Goal: Information Seeking & Learning: Check status

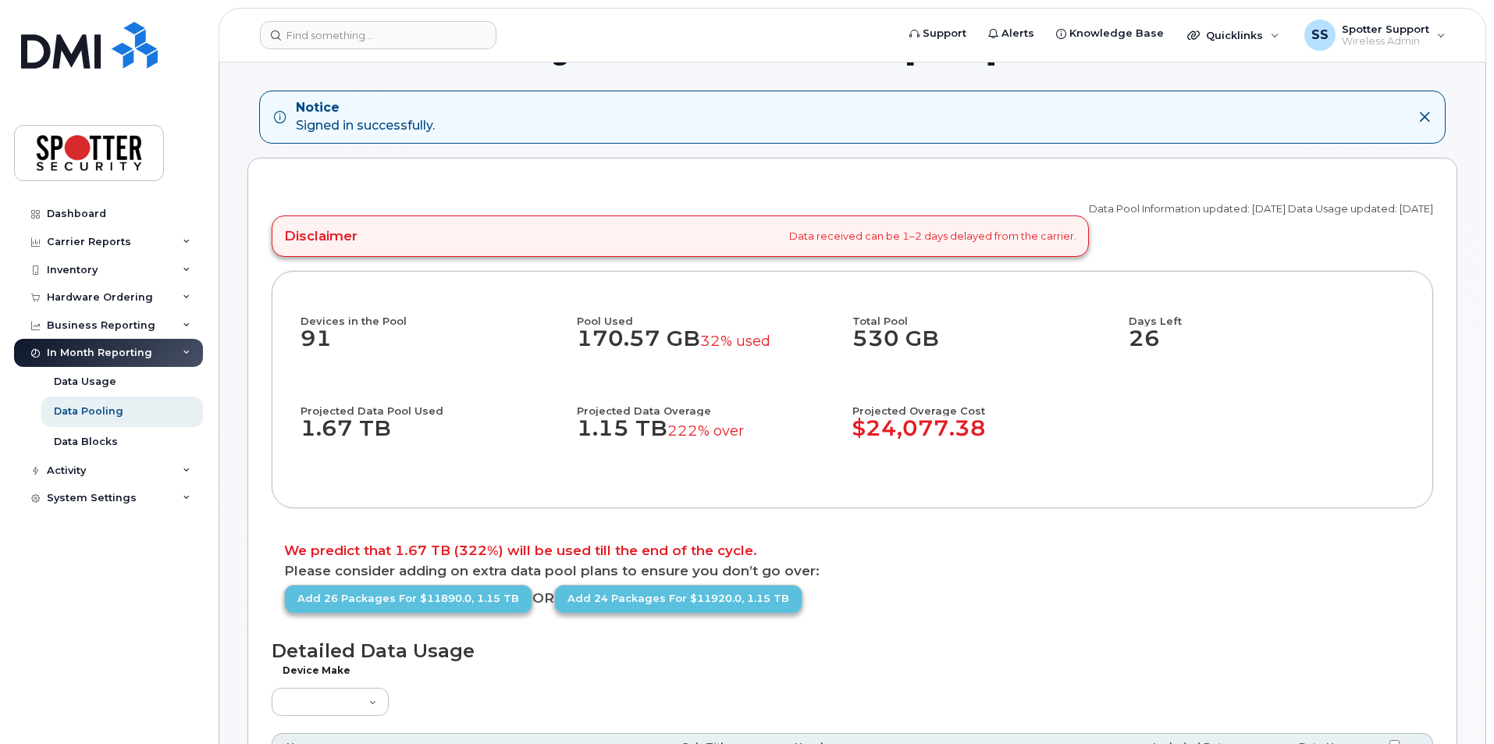
scroll to position [234, 0]
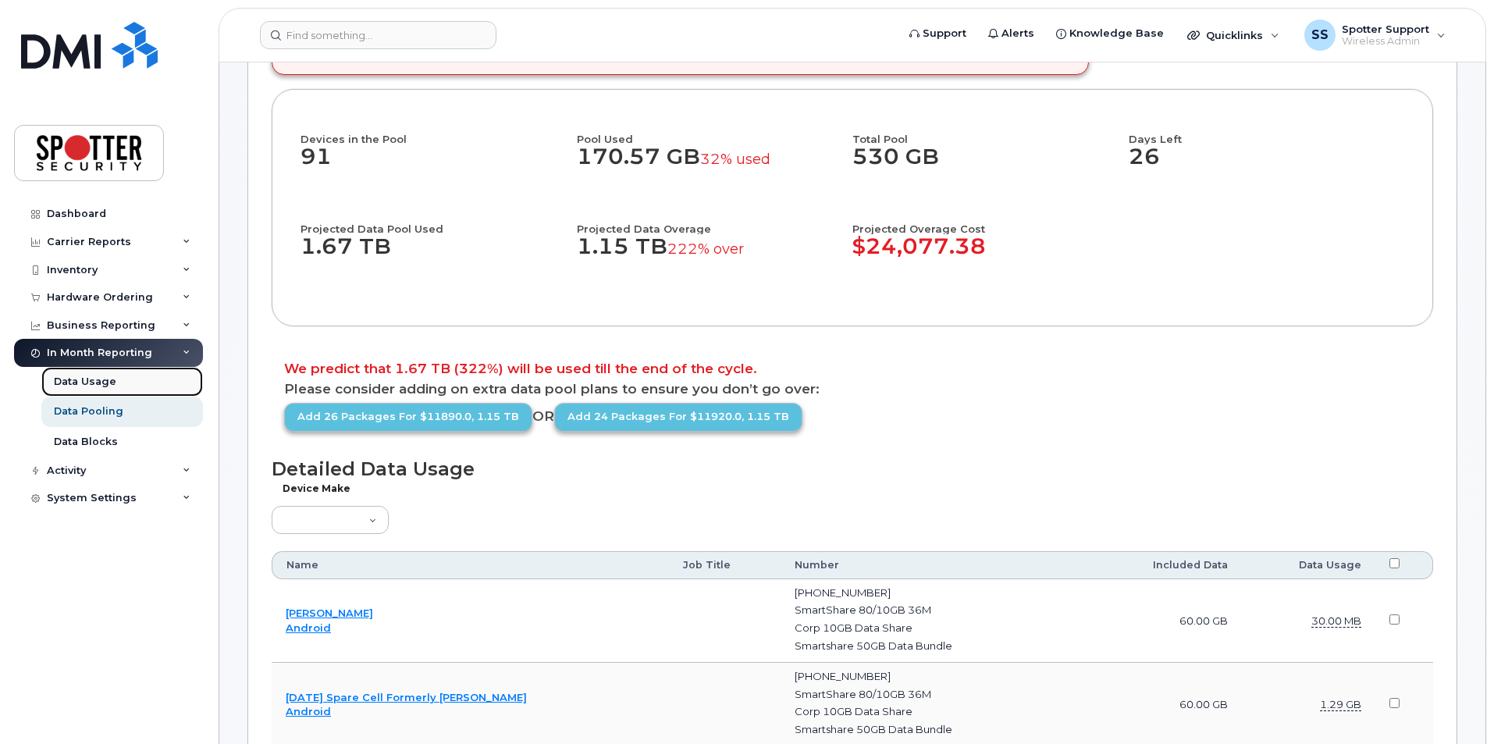
click at [101, 381] on div "Data Usage" at bounding box center [85, 382] width 62 height 14
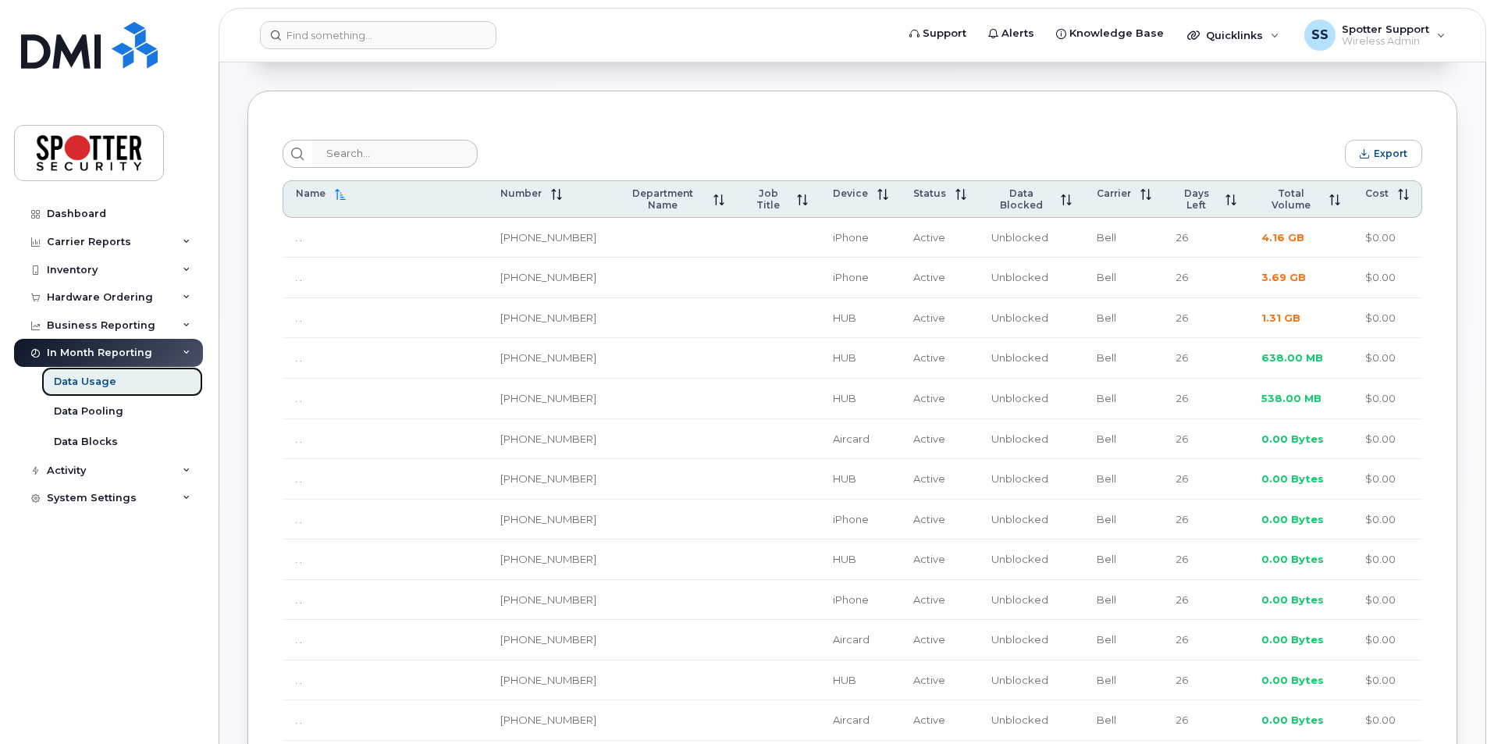
scroll to position [312, 0]
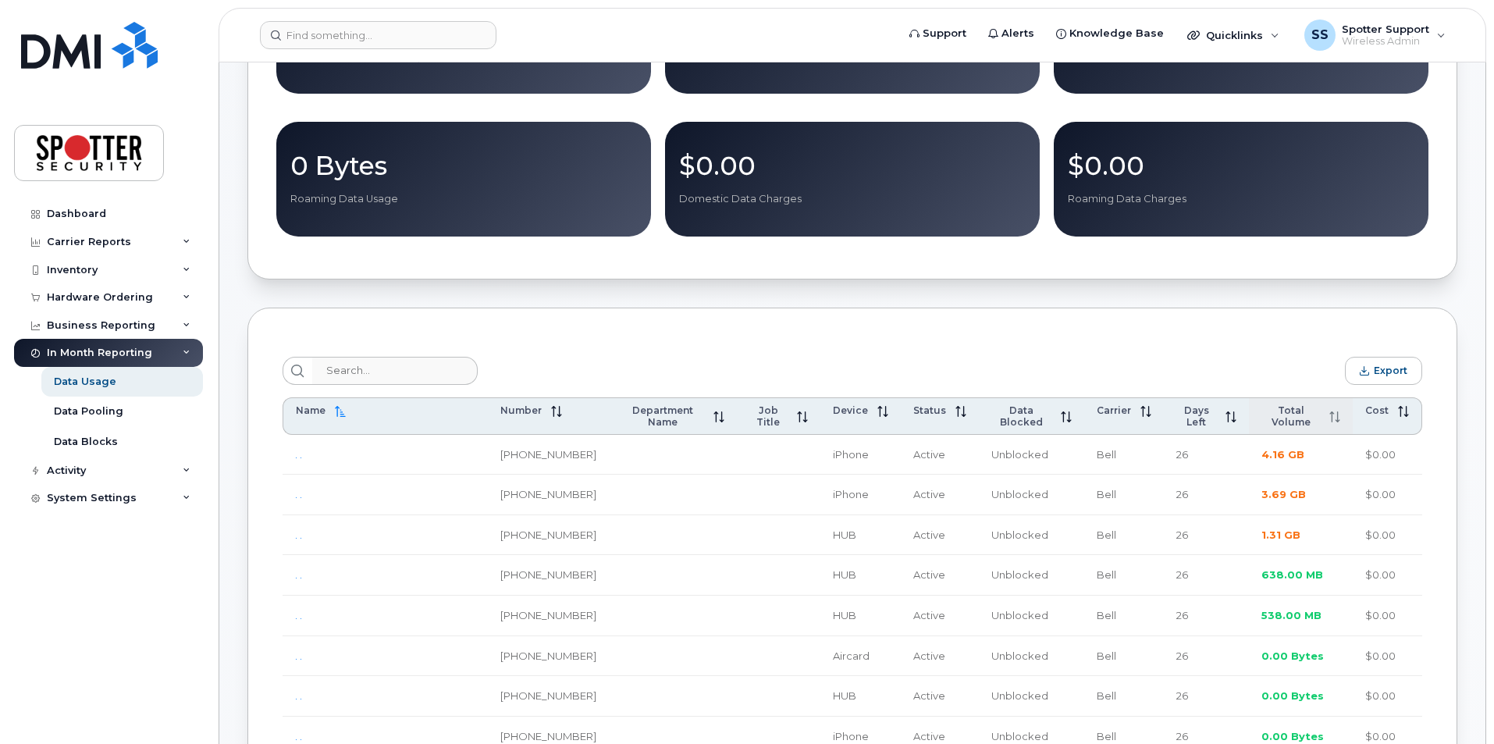
click at [1287, 418] on span "Total Volume" at bounding box center [1291, 415] width 59 height 23
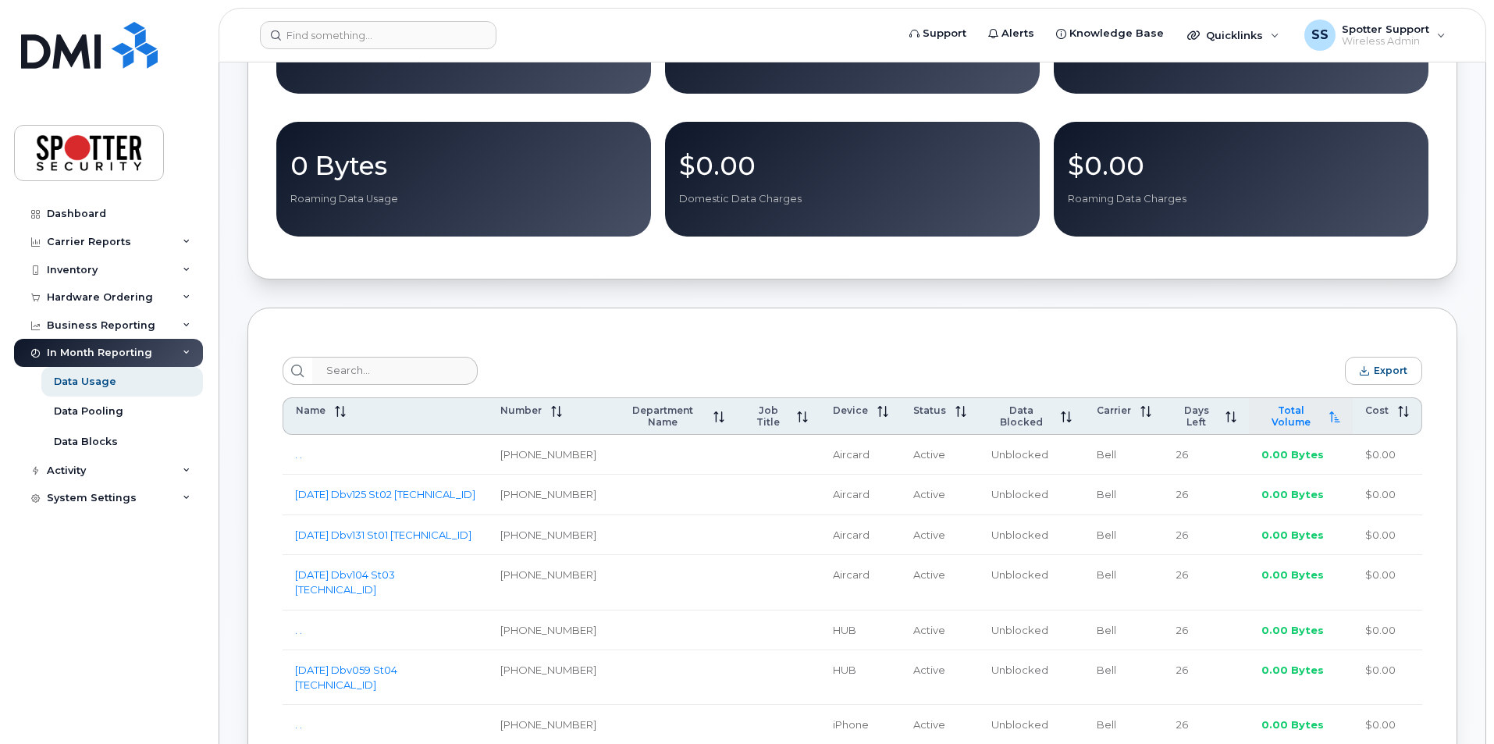
click at [1295, 417] on span "Total Volume" at bounding box center [1291, 415] width 59 height 23
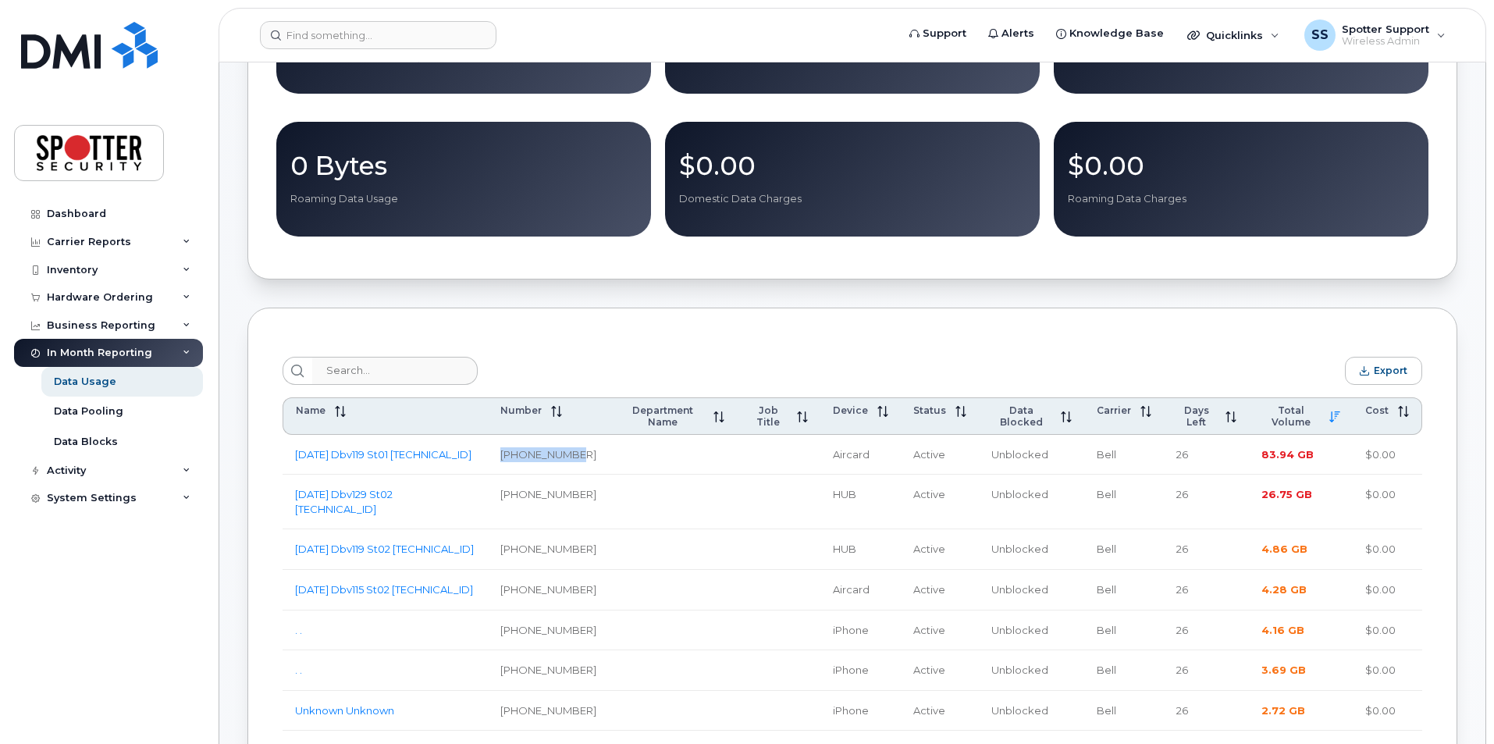
drag, startPoint x: 576, startPoint y: 446, endPoint x: 509, endPoint y: 446, distance: 67.1
click at [509, 446] on td "[PHONE_NUMBER]" at bounding box center [548, 455] width 121 height 41
copy td "[PHONE_NUMBER]"
click at [375, 448] on link "[DATE] Dbv119 St01 [TECHNICAL_ID]" at bounding box center [383, 454] width 176 height 12
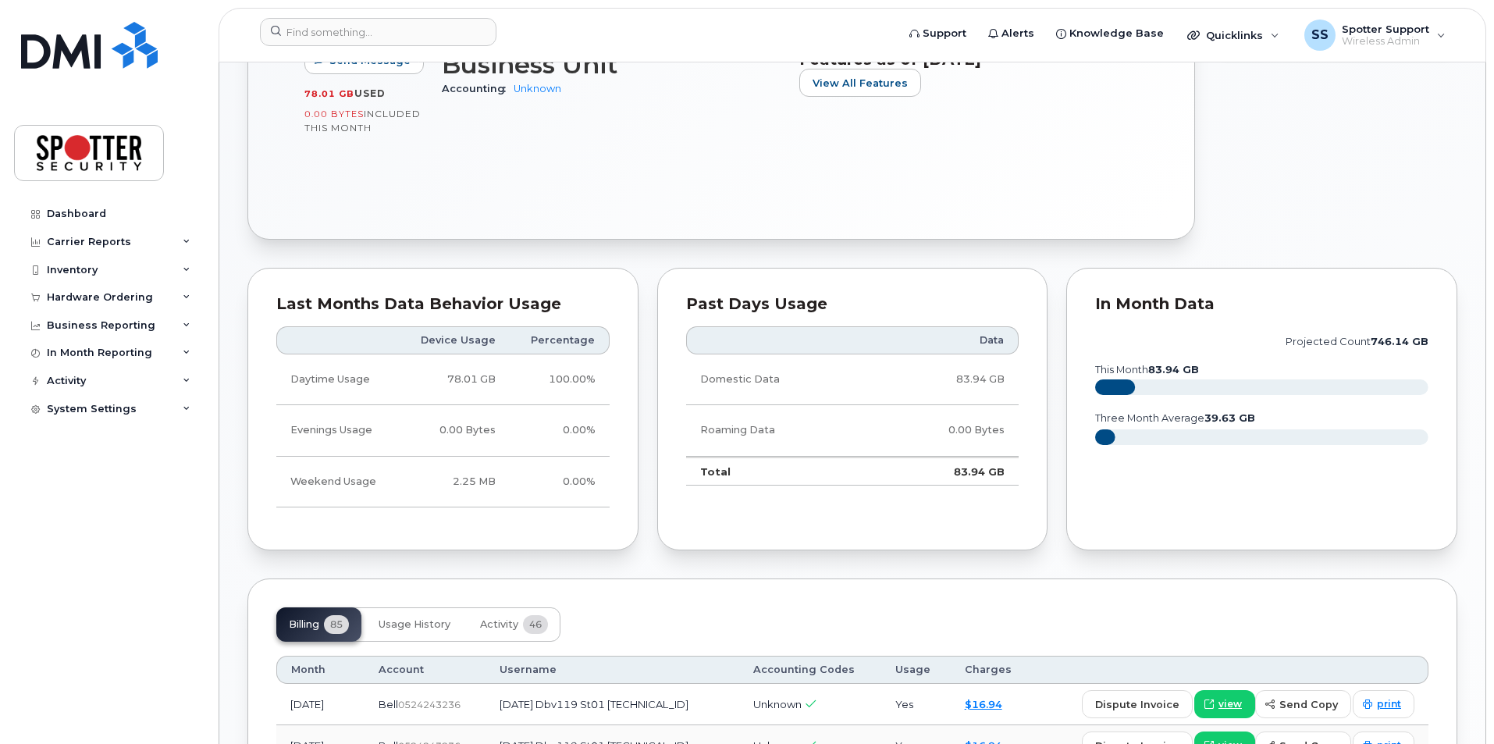
scroll to position [703, 0]
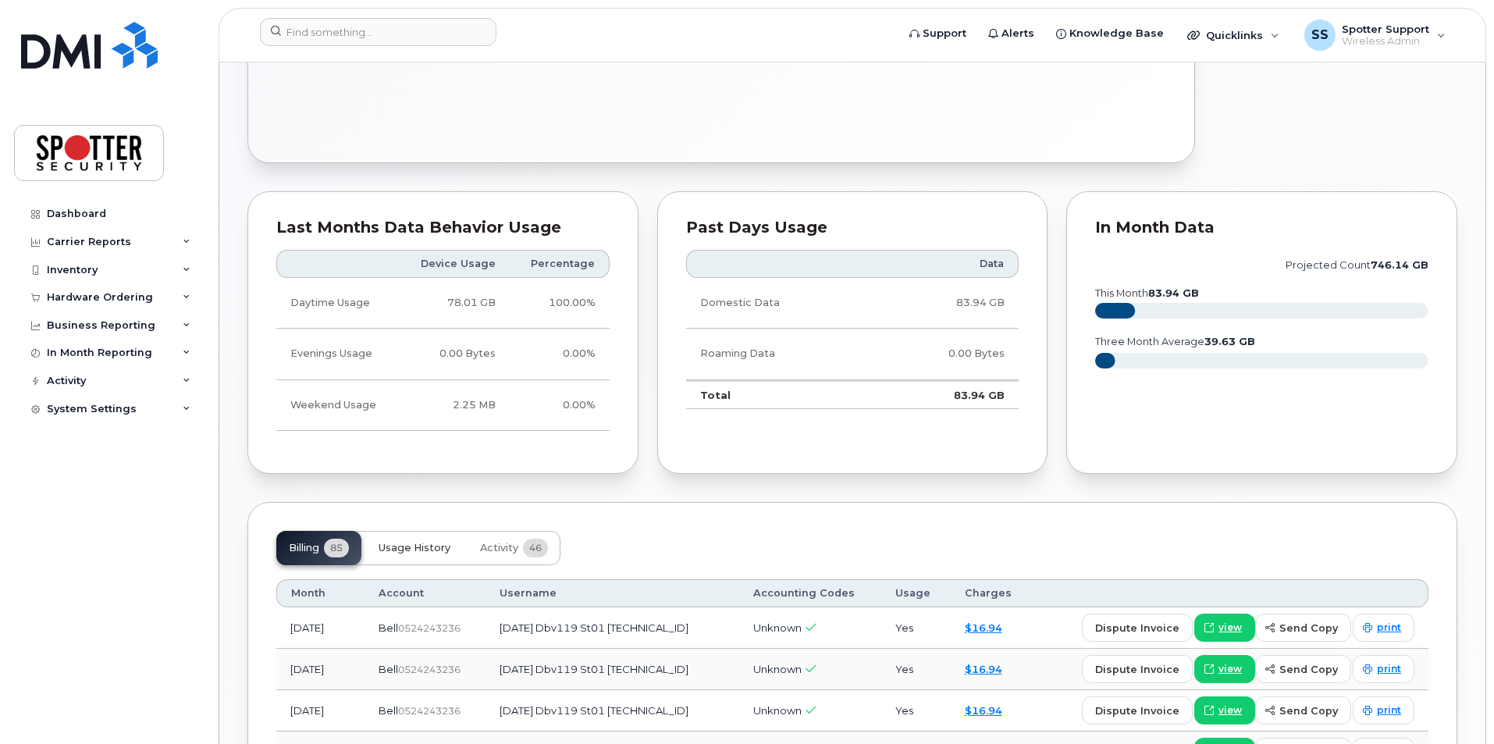
click at [418, 550] on span "Usage History" at bounding box center [415, 548] width 72 height 12
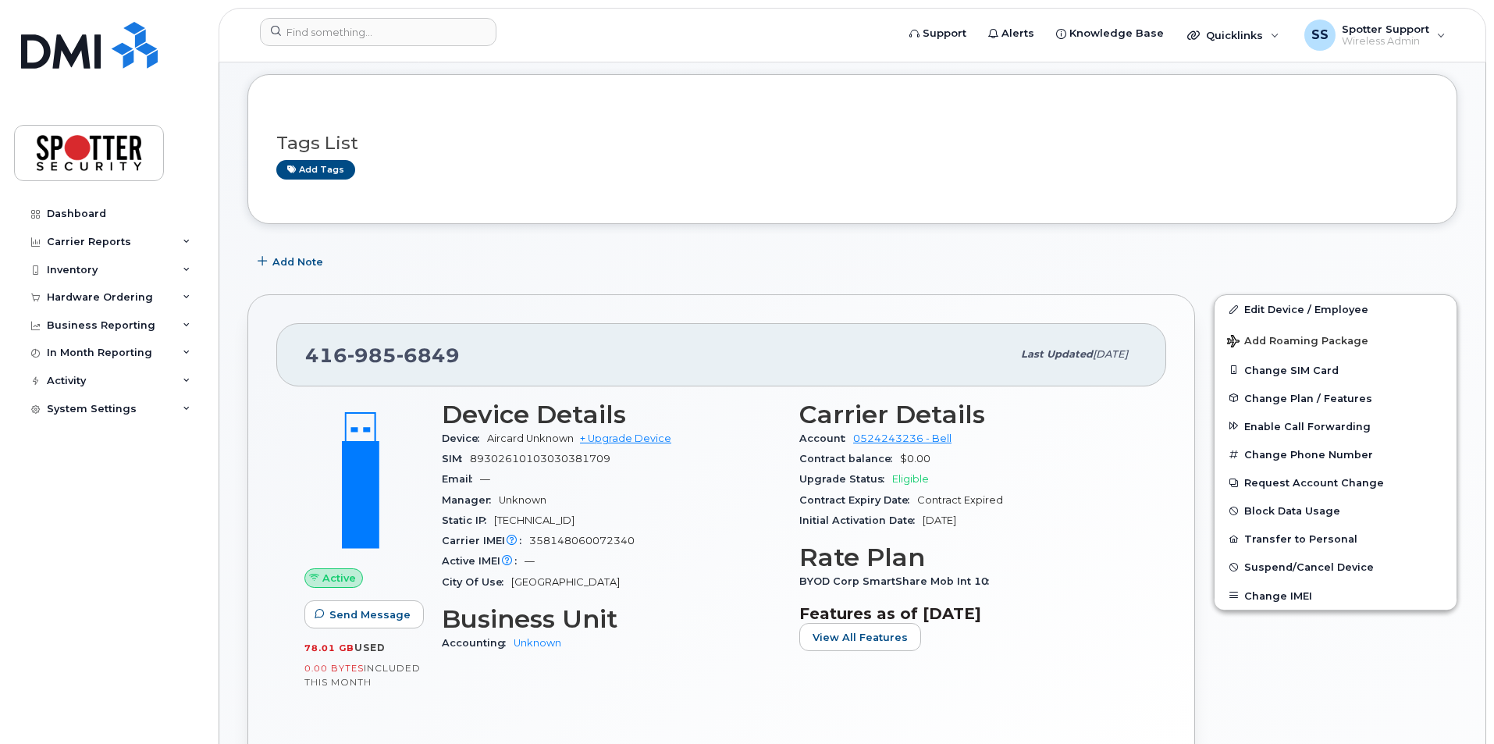
scroll to position [0, 0]
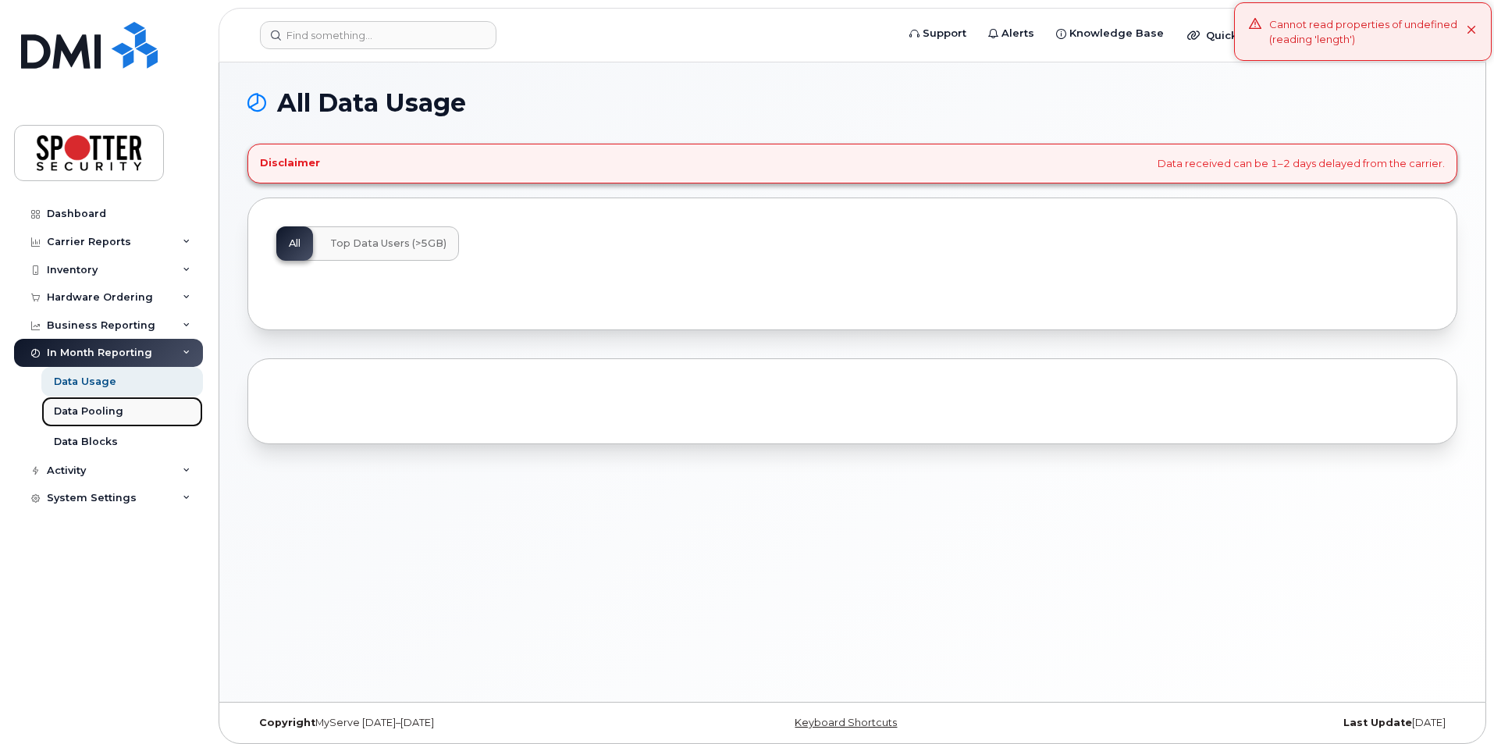
click at [91, 408] on div "Data Pooling" at bounding box center [88, 411] width 69 height 14
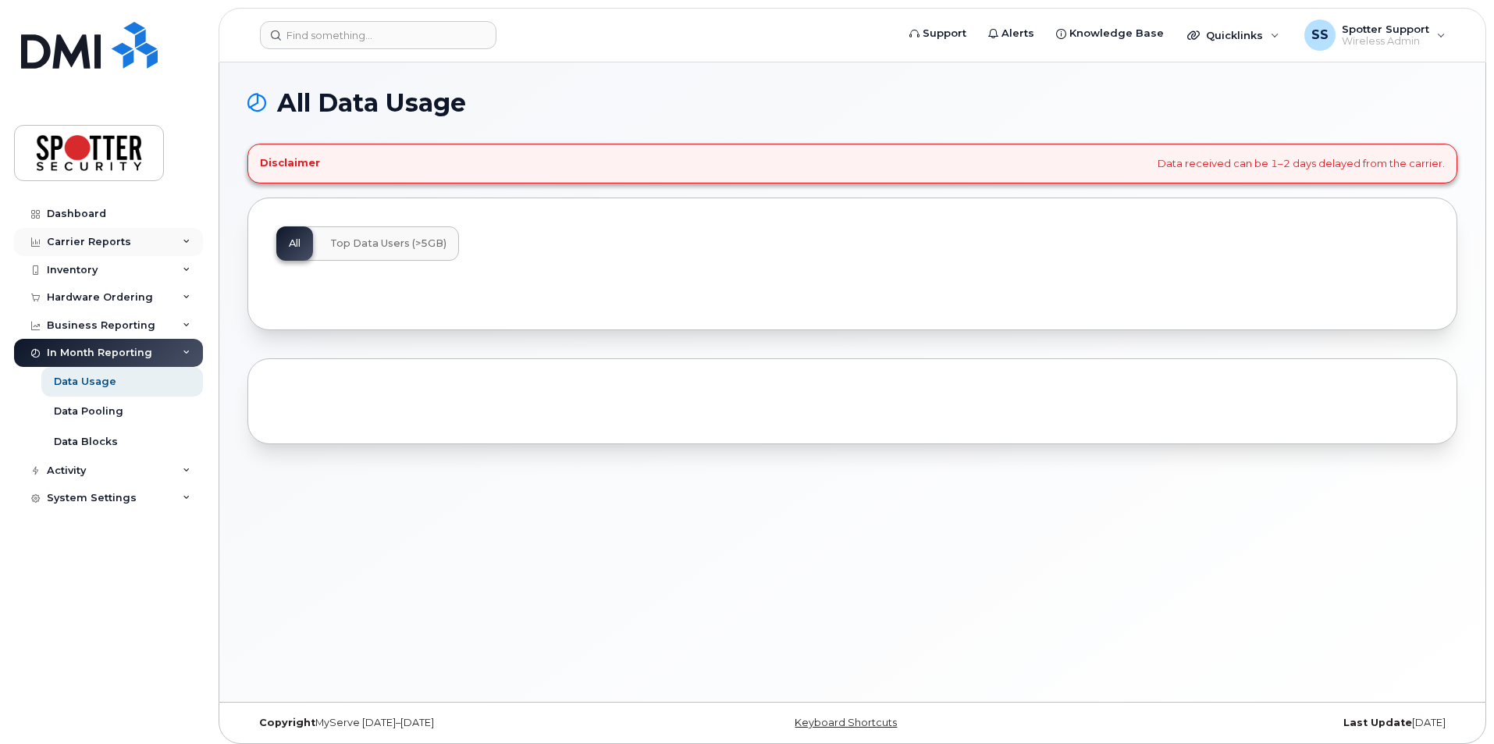
click at [83, 240] on div "Carrier Reports" at bounding box center [89, 242] width 84 height 12
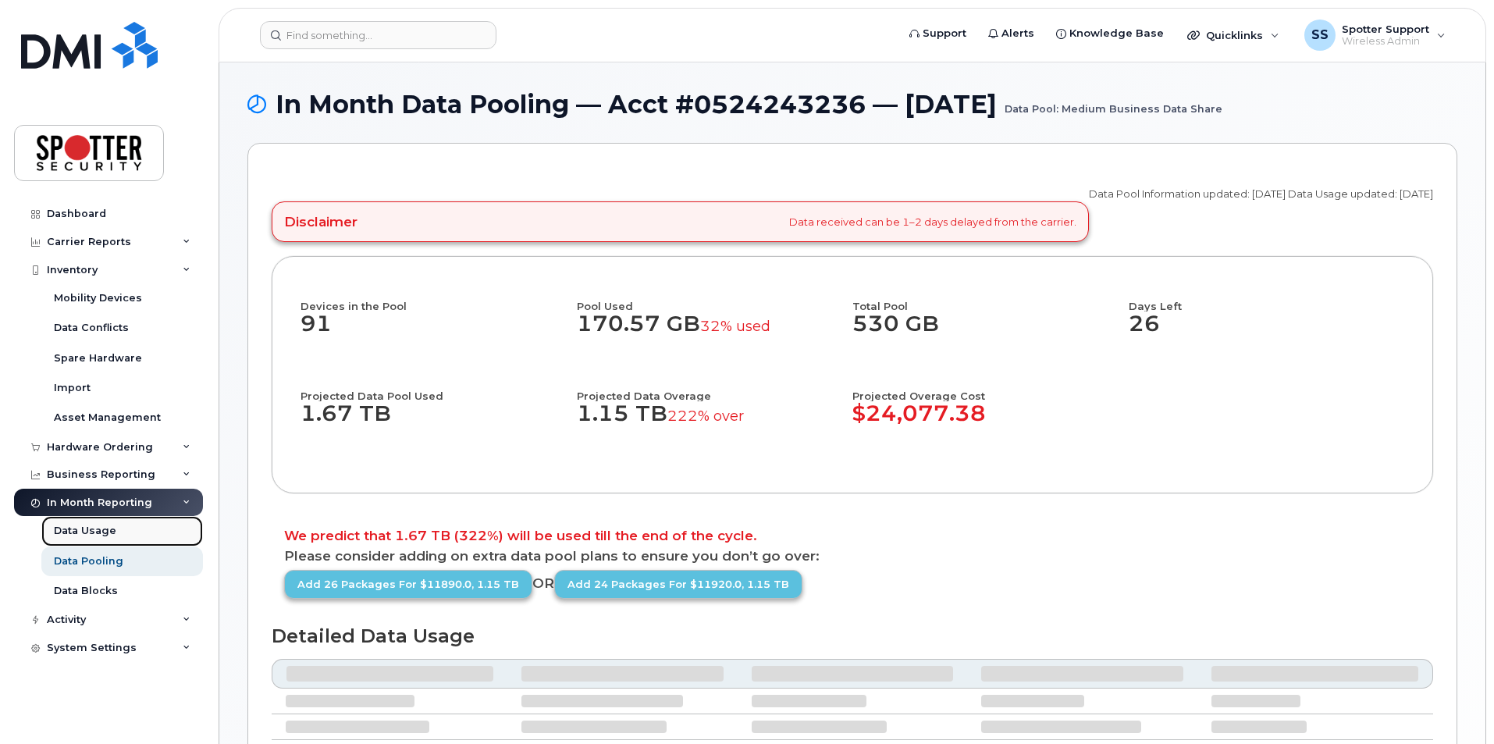
click at [105, 536] on div "Data Usage" at bounding box center [85, 531] width 62 height 14
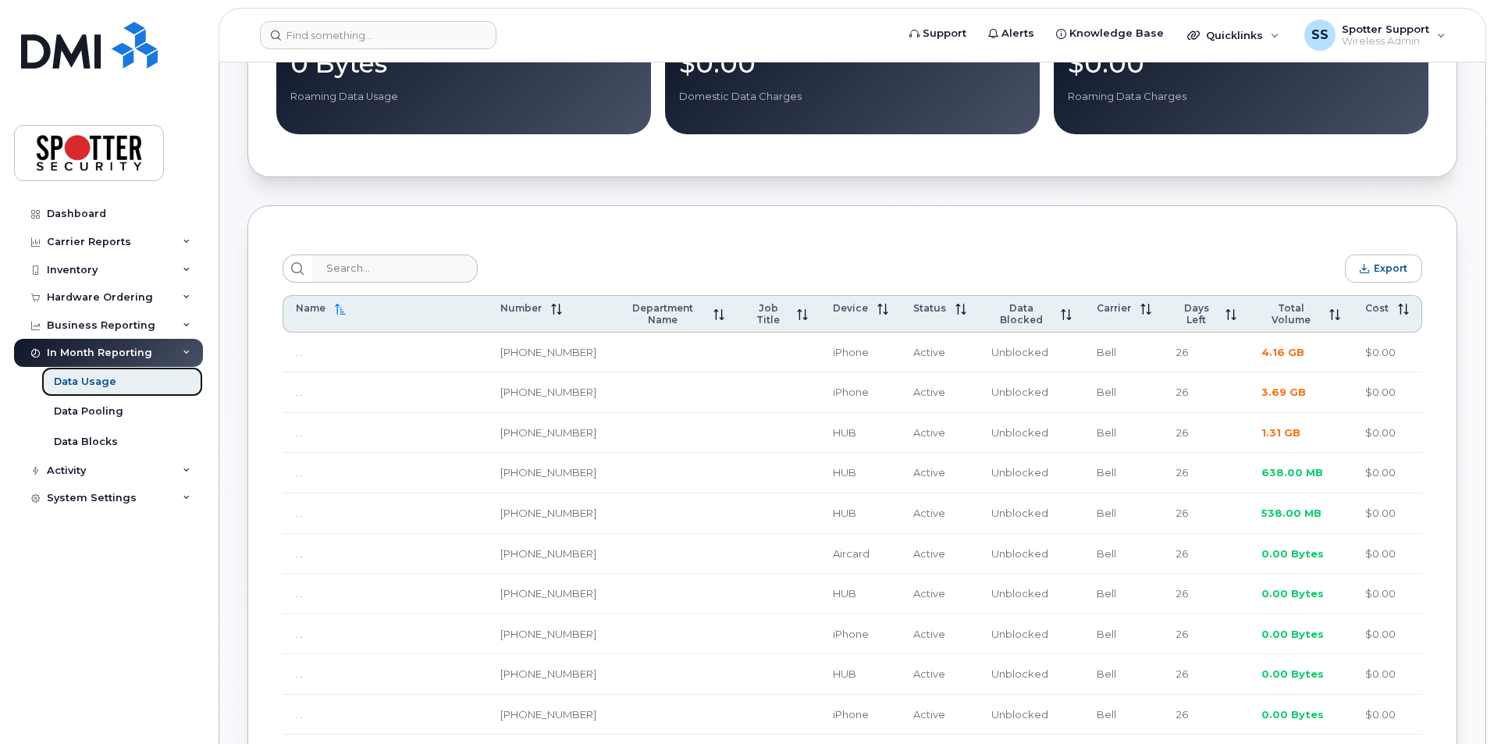
scroll to position [468, 0]
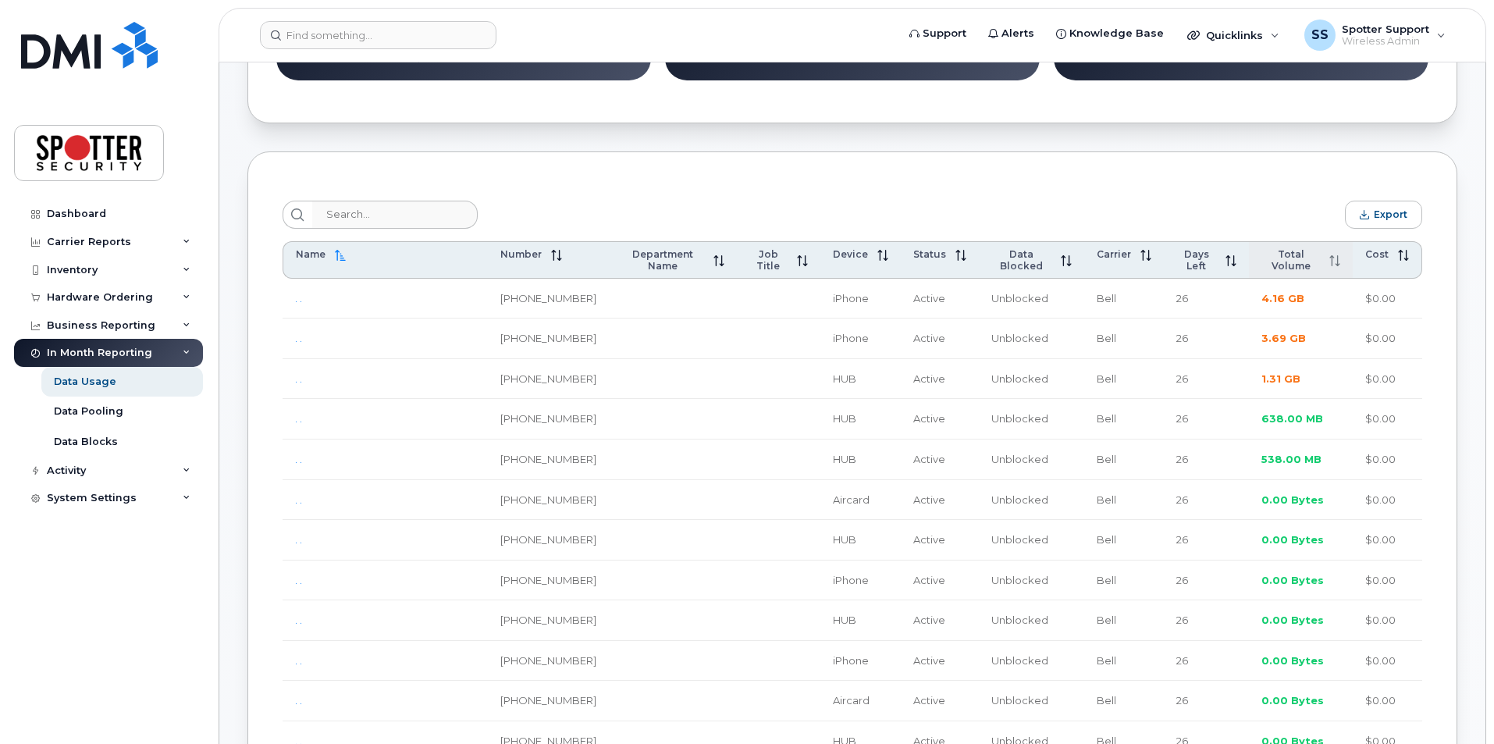
click at [1283, 259] on span "Total Volume" at bounding box center [1291, 259] width 59 height 23
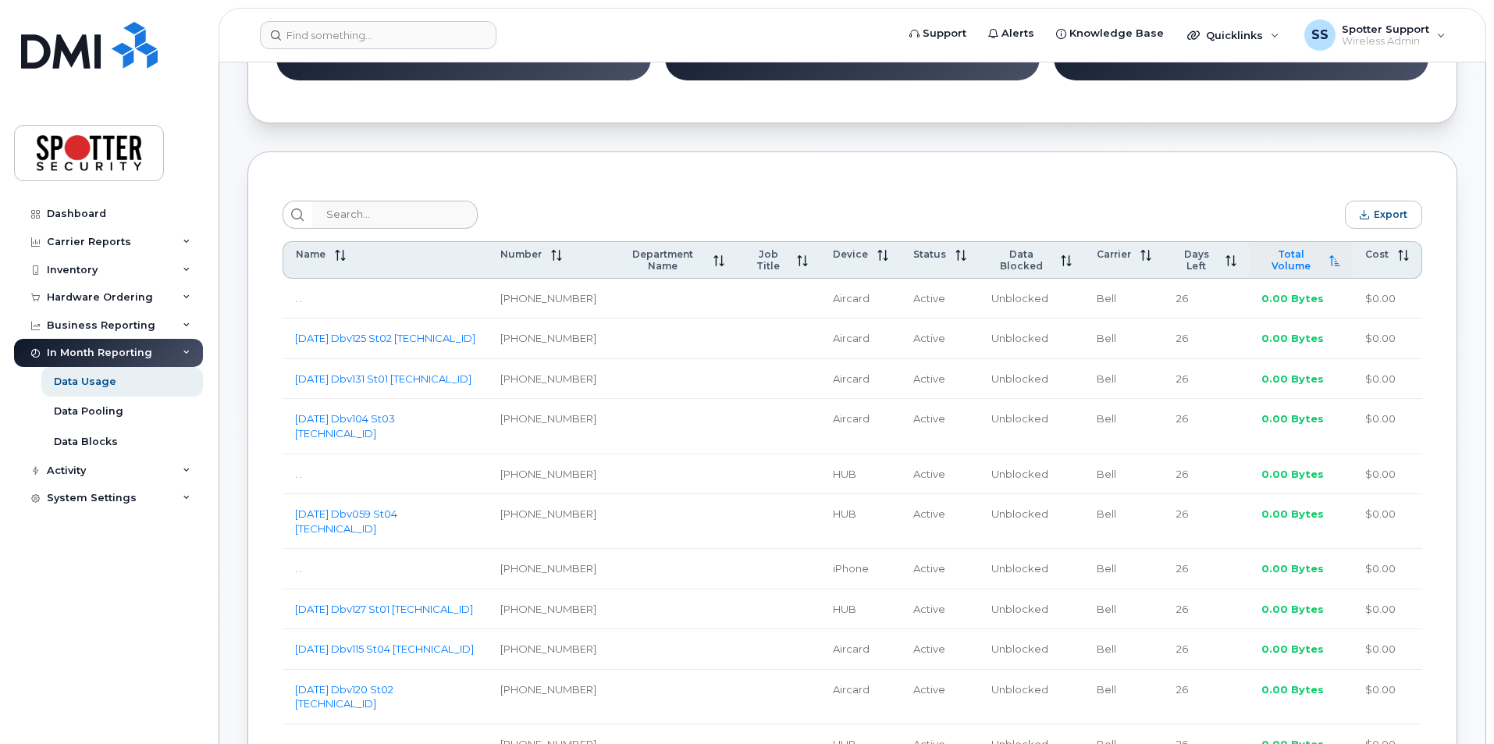
click at [1290, 255] on span "Total Volume" at bounding box center [1291, 259] width 59 height 23
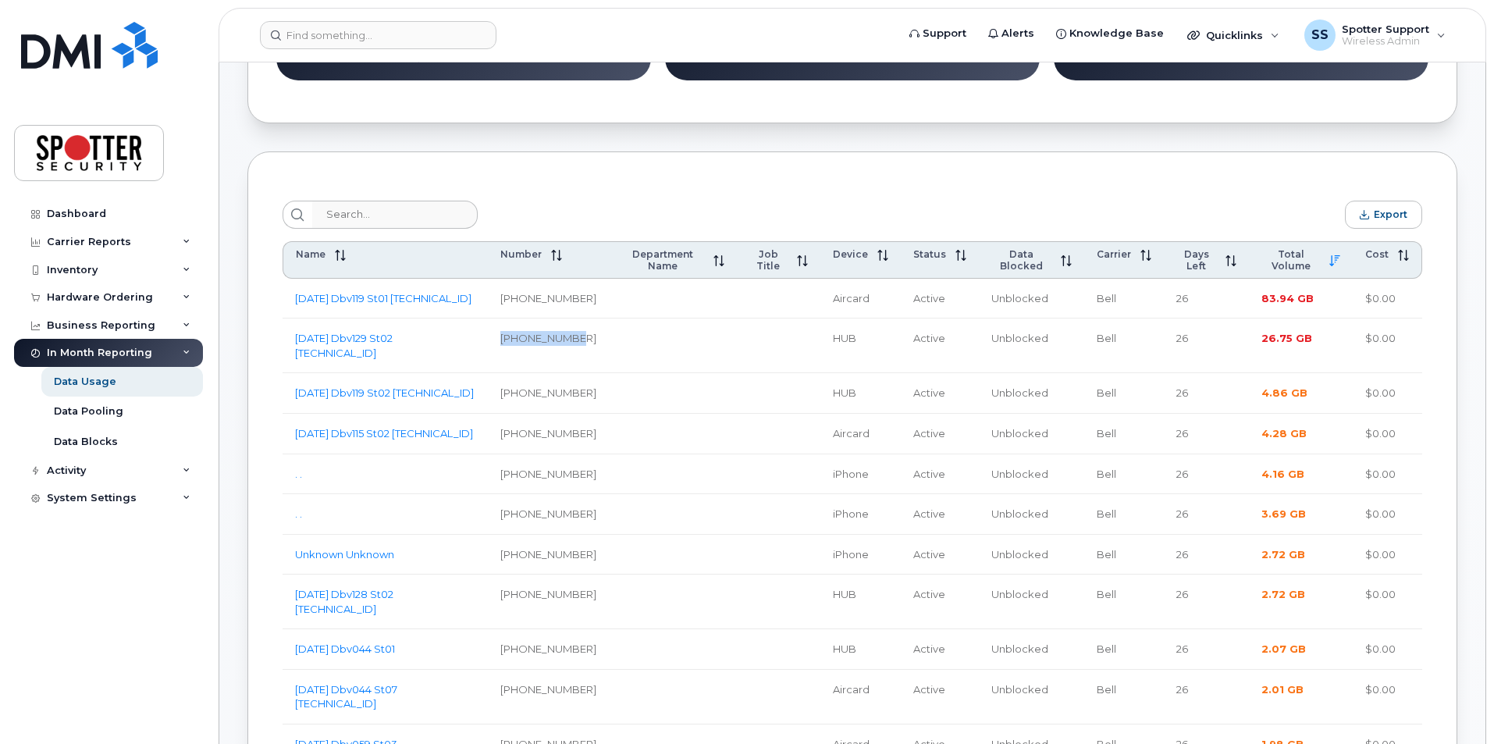
drag, startPoint x: 582, startPoint y: 337, endPoint x: 505, endPoint y: 337, distance: 76.5
click at [505, 337] on td "[PHONE_NUMBER]" at bounding box center [548, 346] width 121 height 55
copy td "[PHONE_NUMBER]"
drag, startPoint x: 579, startPoint y: 378, endPoint x: 506, endPoint y: 375, distance: 72.7
click at [506, 375] on td "[PHONE_NUMBER]" at bounding box center [548, 393] width 121 height 41
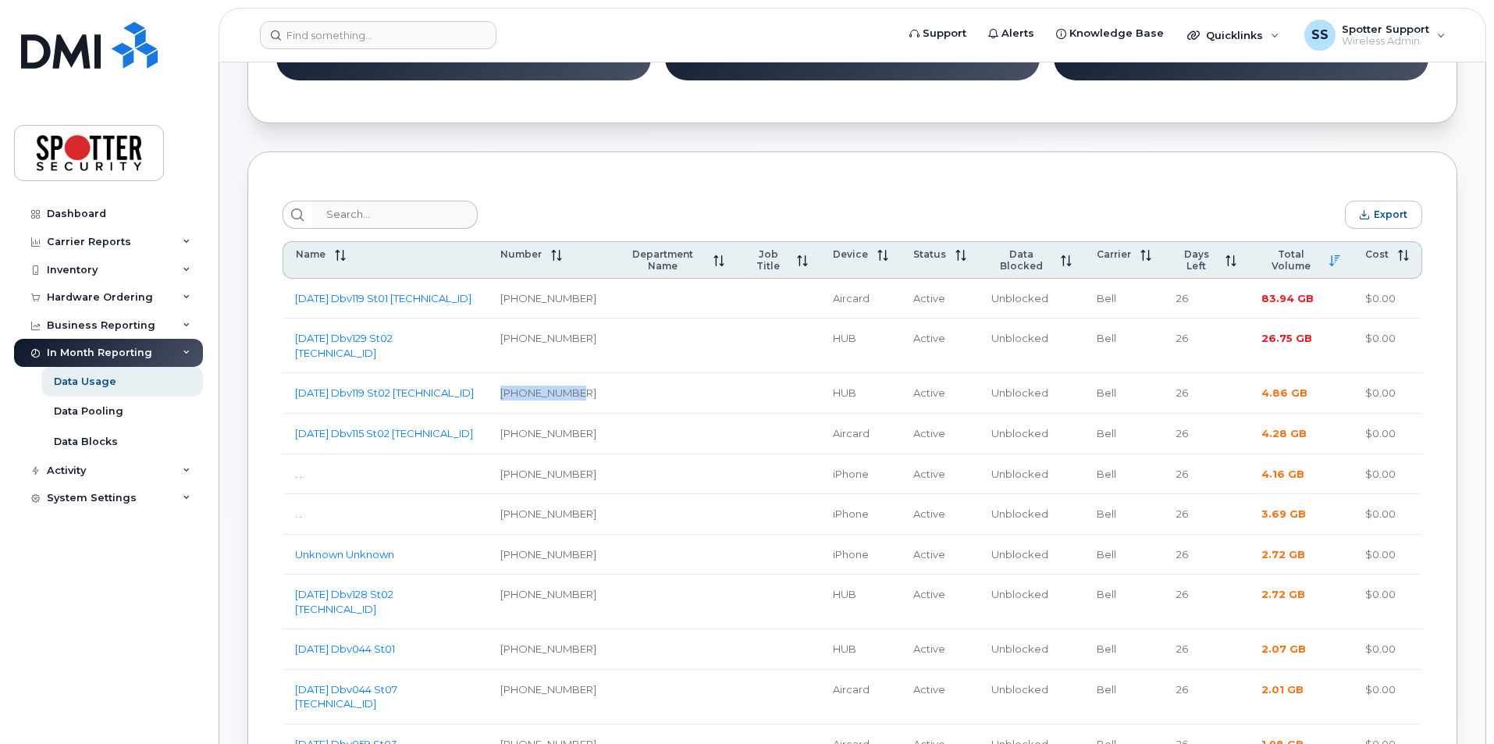
copy td "[PHONE_NUMBER]"
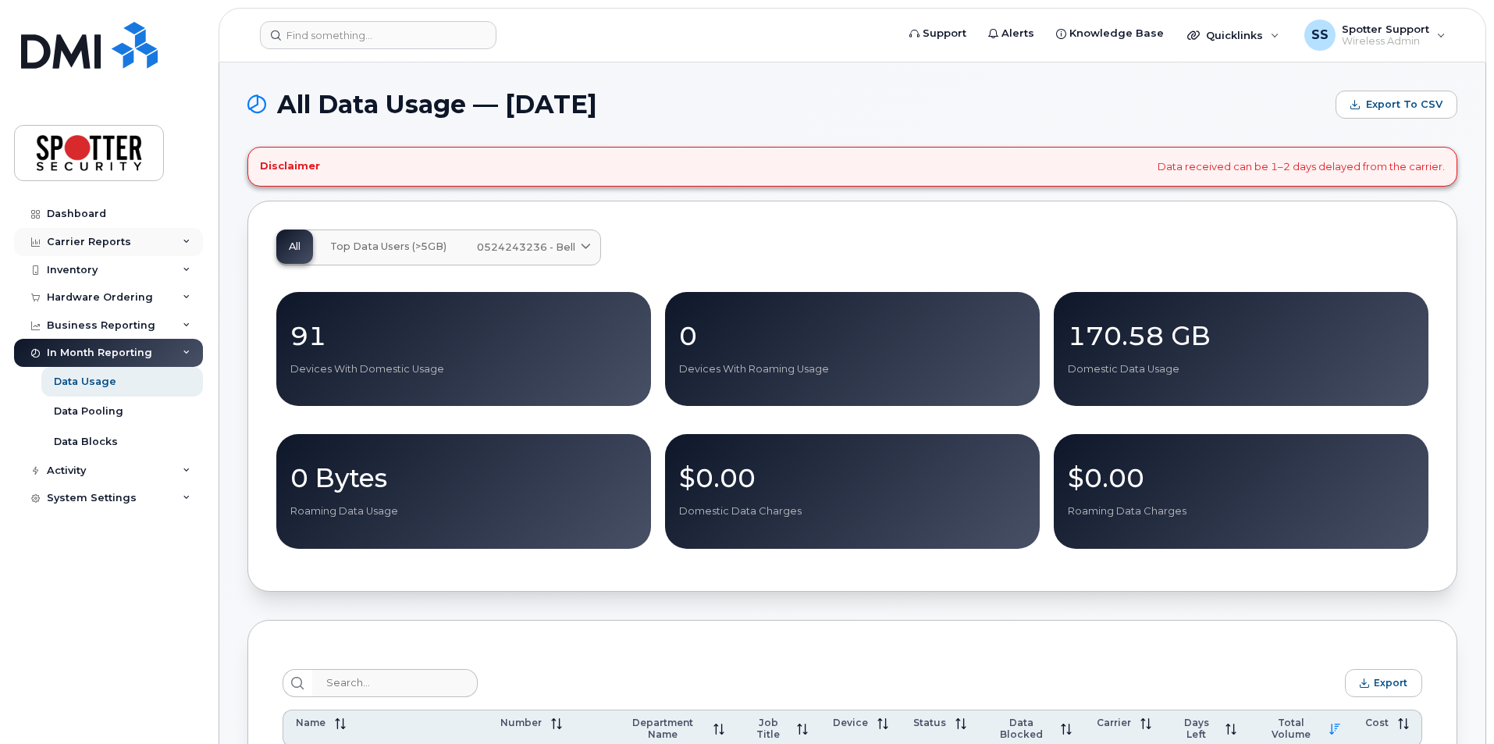
click at [88, 246] on div "Carrier Reports" at bounding box center [89, 242] width 84 height 12
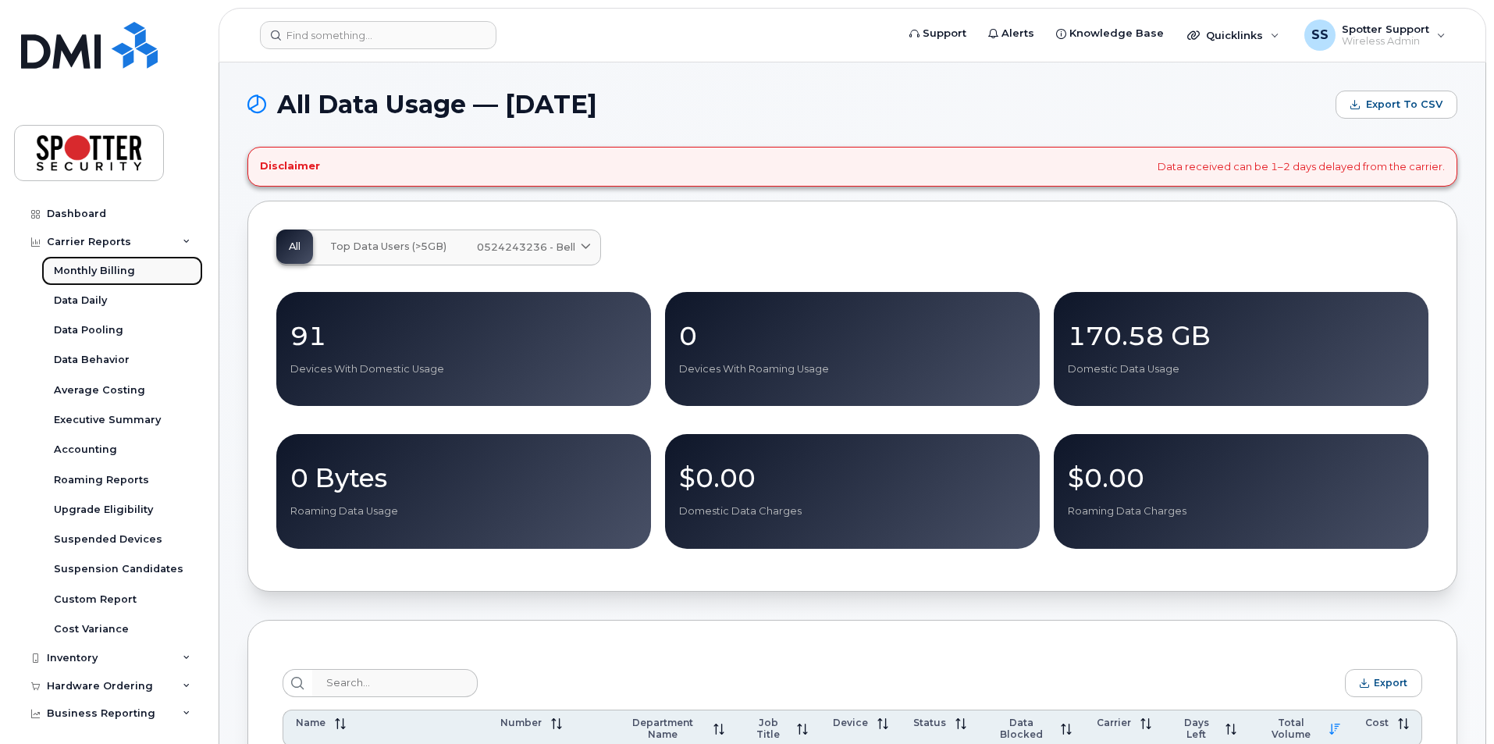
click at [87, 270] on div "Monthly Billing" at bounding box center [94, 271] width 81 height 14
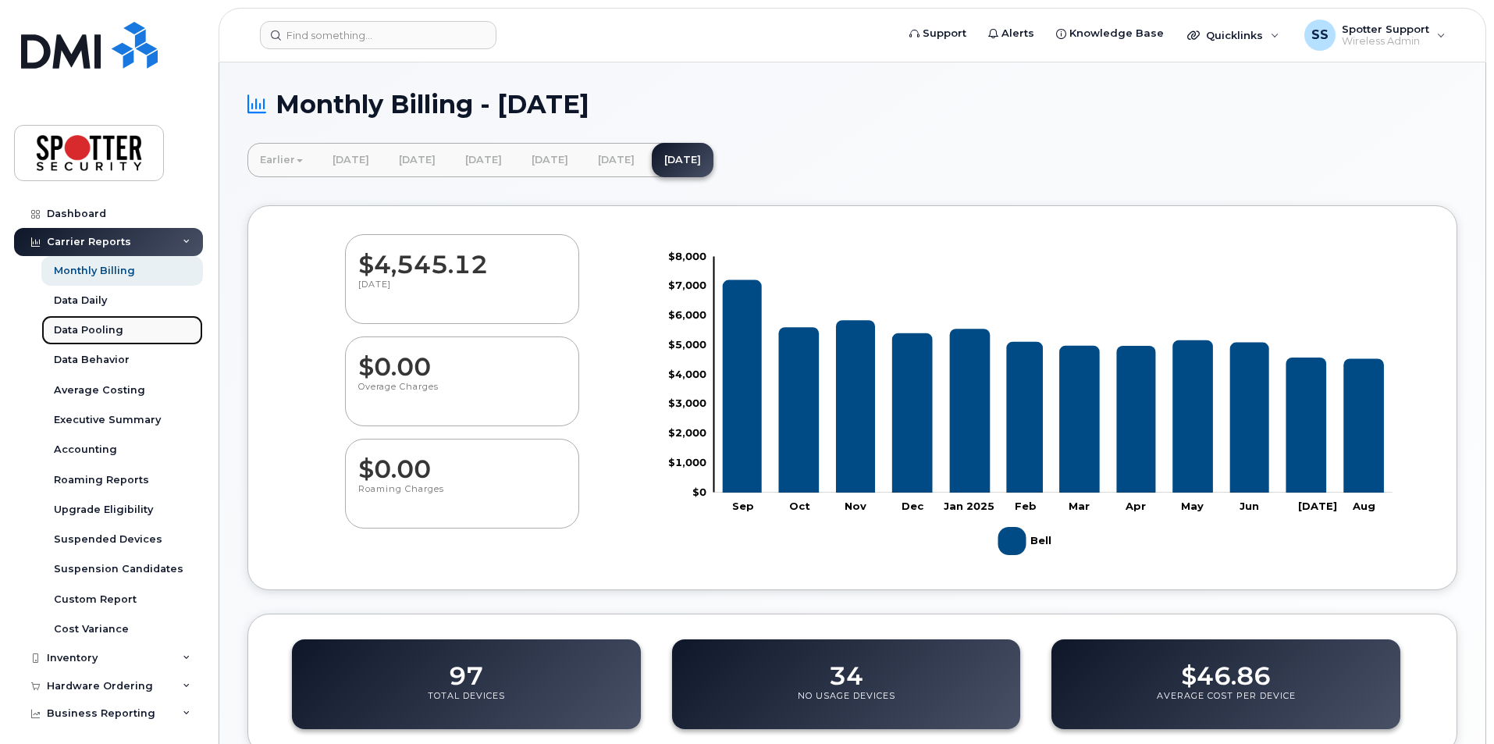
click at [104, 331] on div "Data Pooling" at bounding box center [88, 330] width 69 height 14
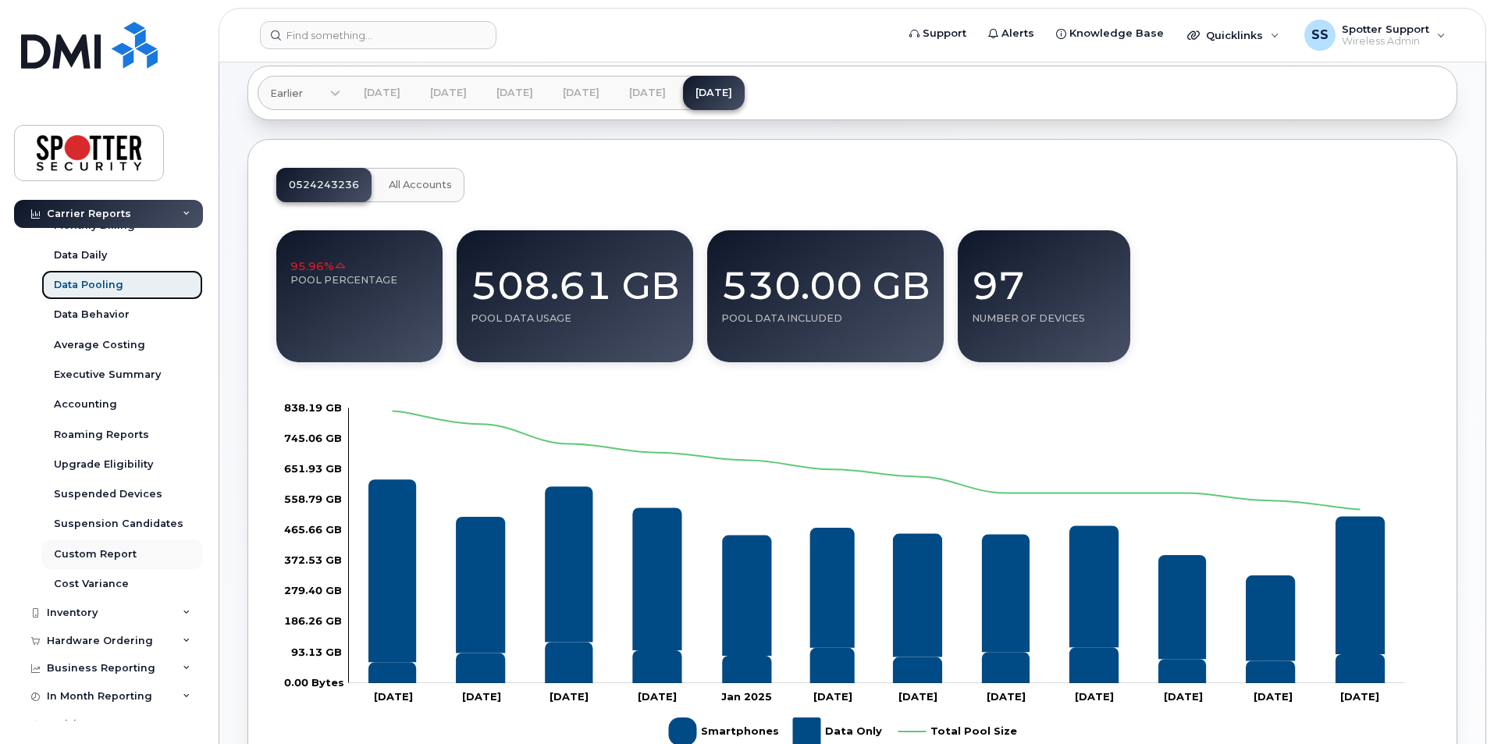
scroll to position [90, 0]
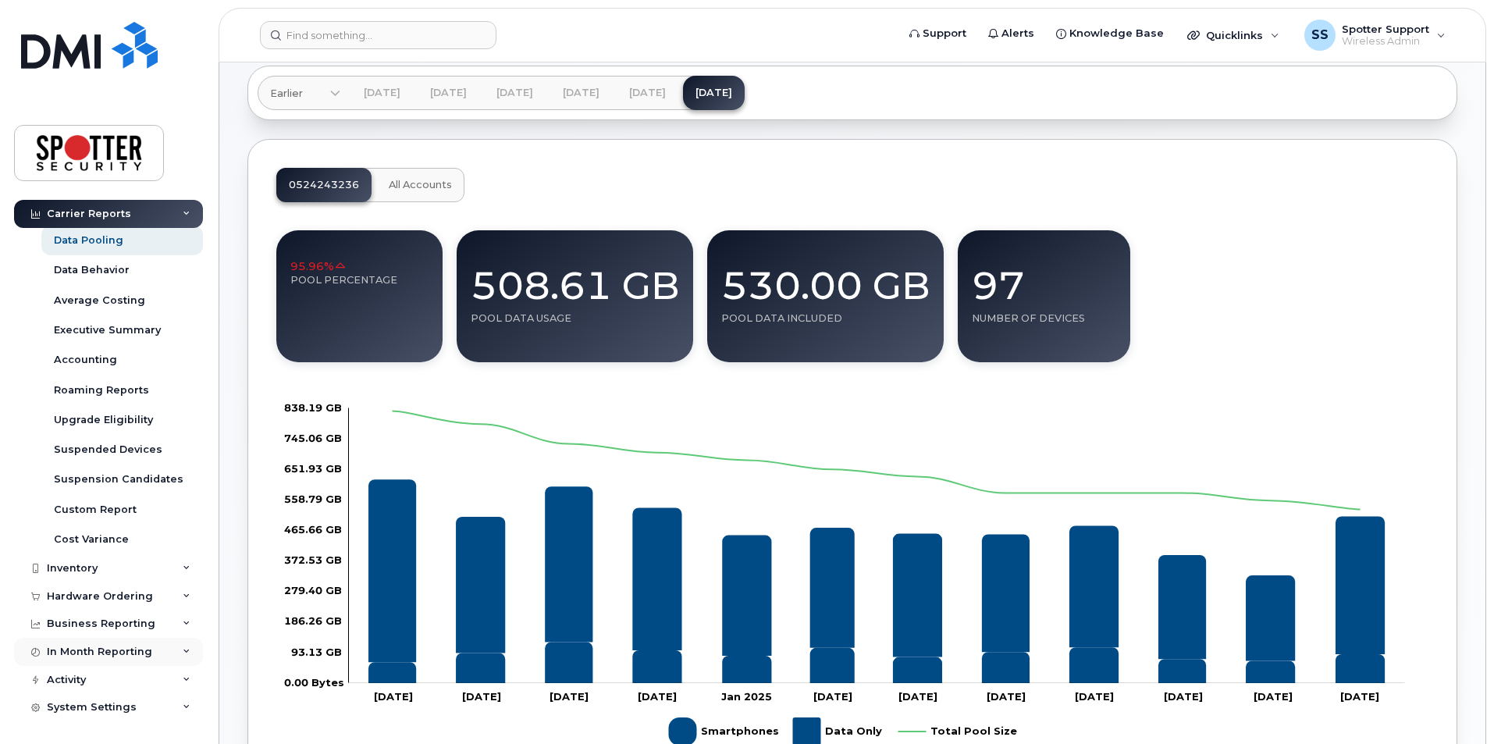
click at [101, 662] on div "In Month Reporting" at bounding box center [108, 652] width 189 height 28
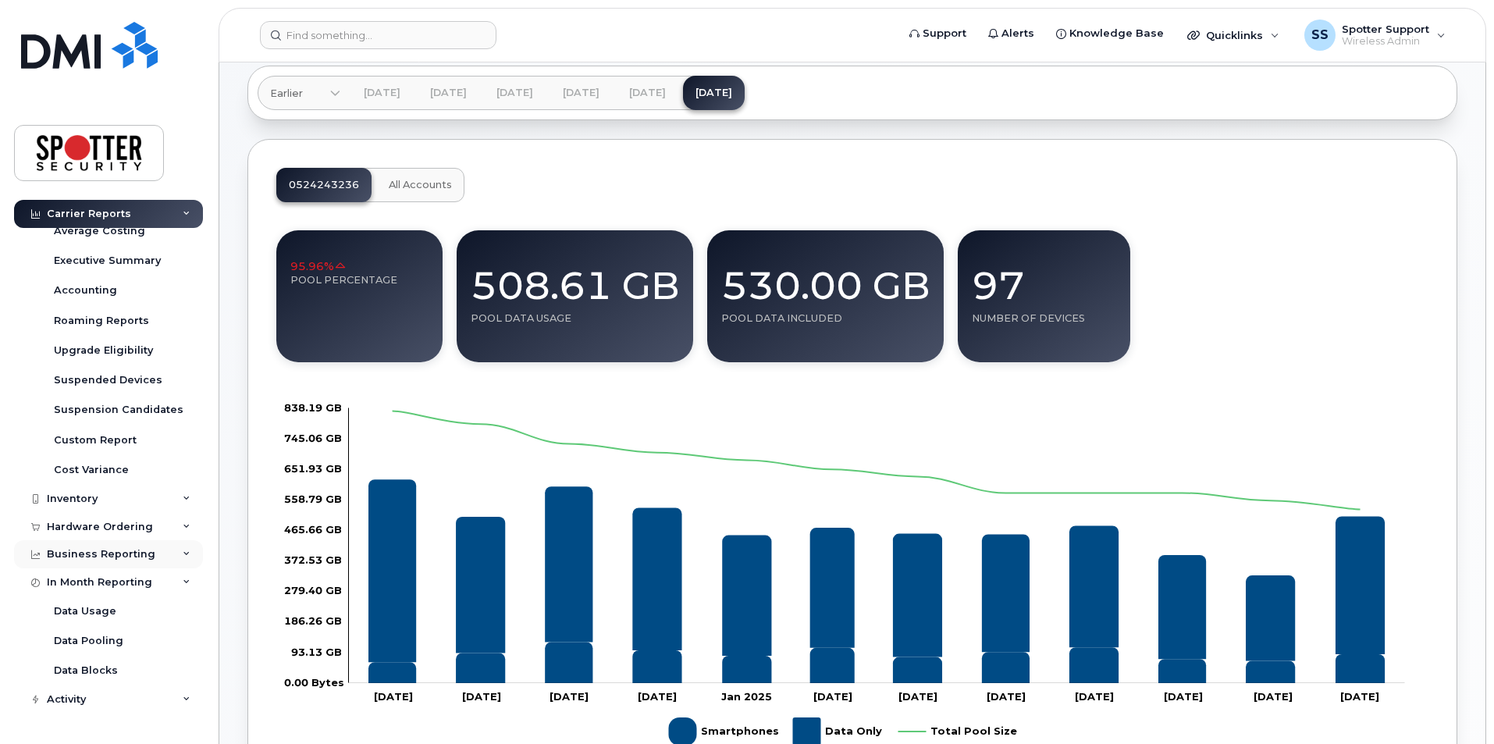
scroll to position [180, 0]
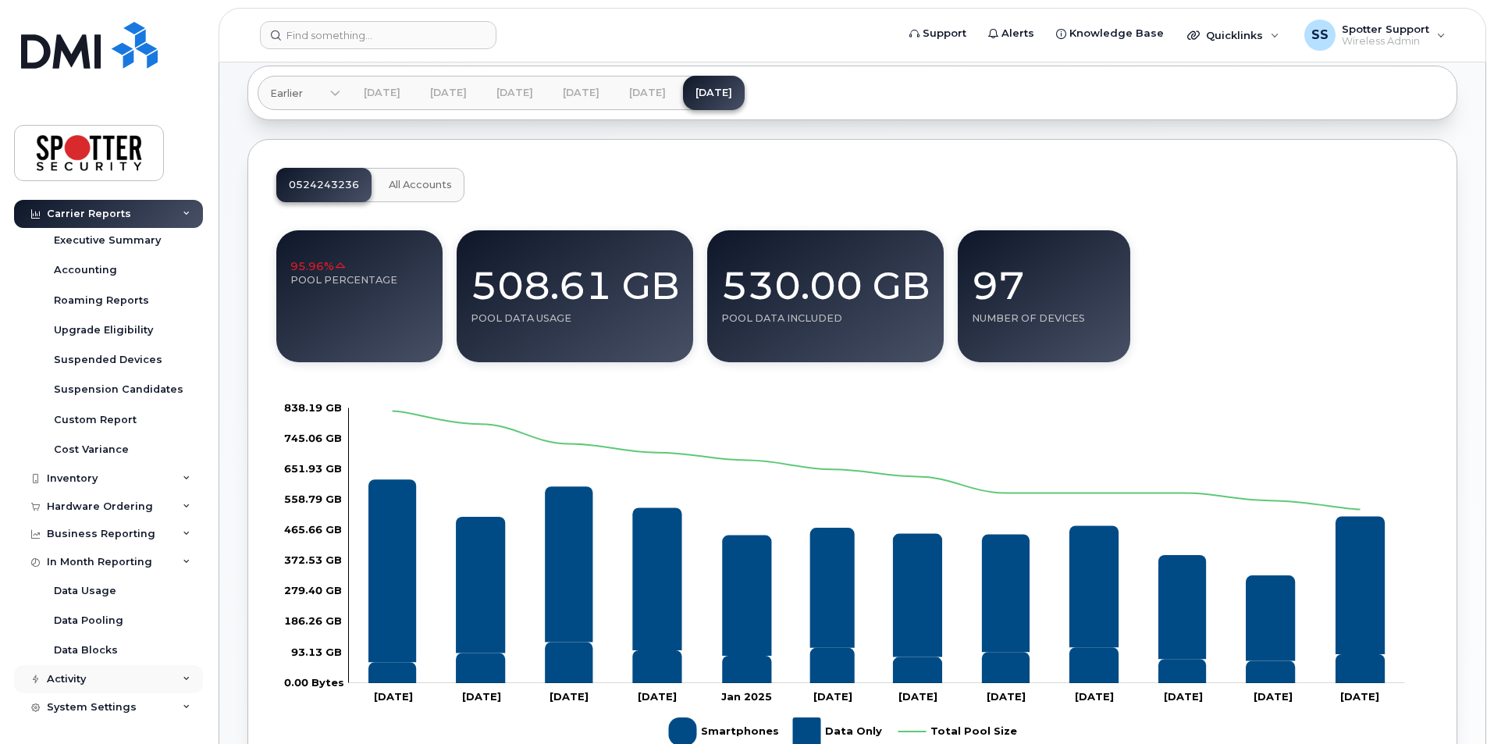
click at [93, 683] on div "Activity" at bounding box center [108, 679] width 189 height 28
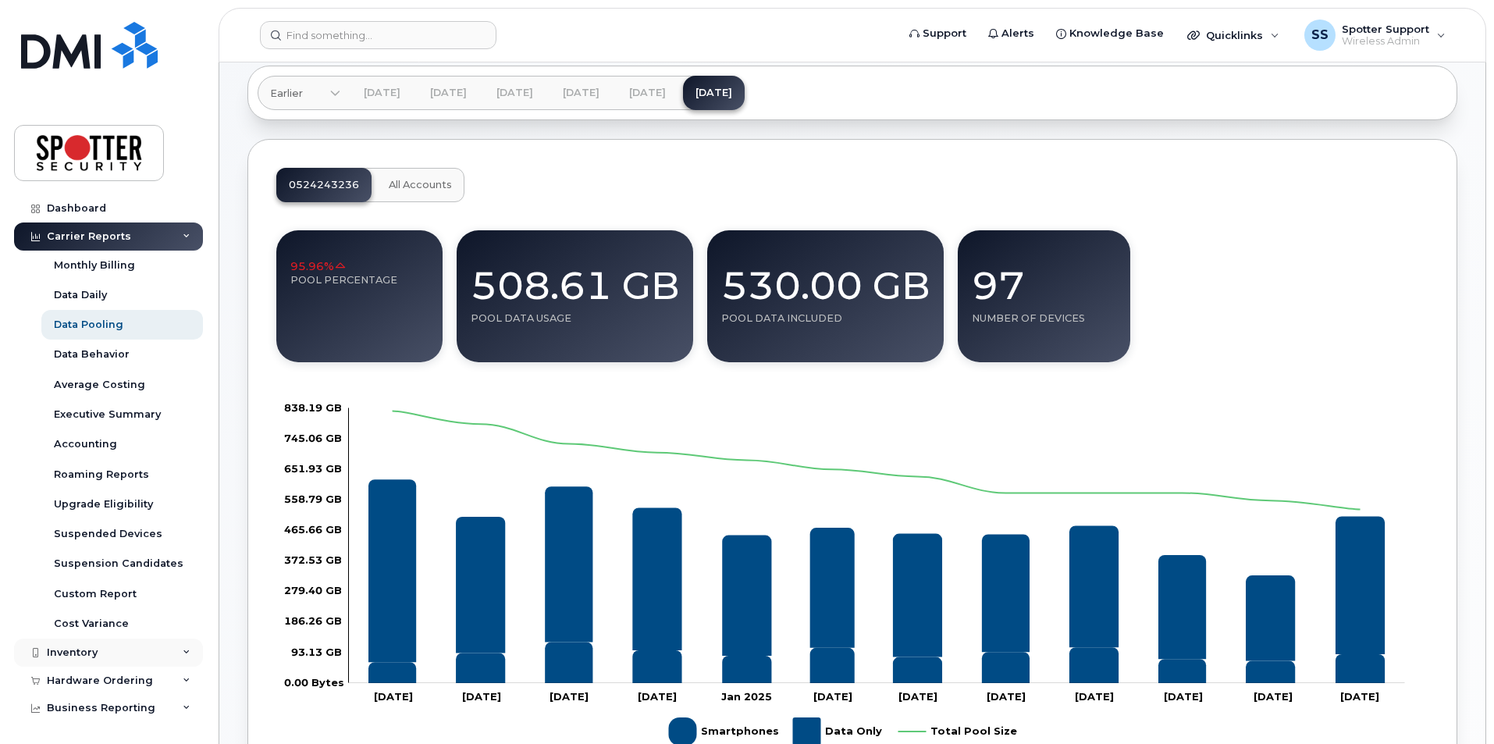
scroll to position [0, 0]
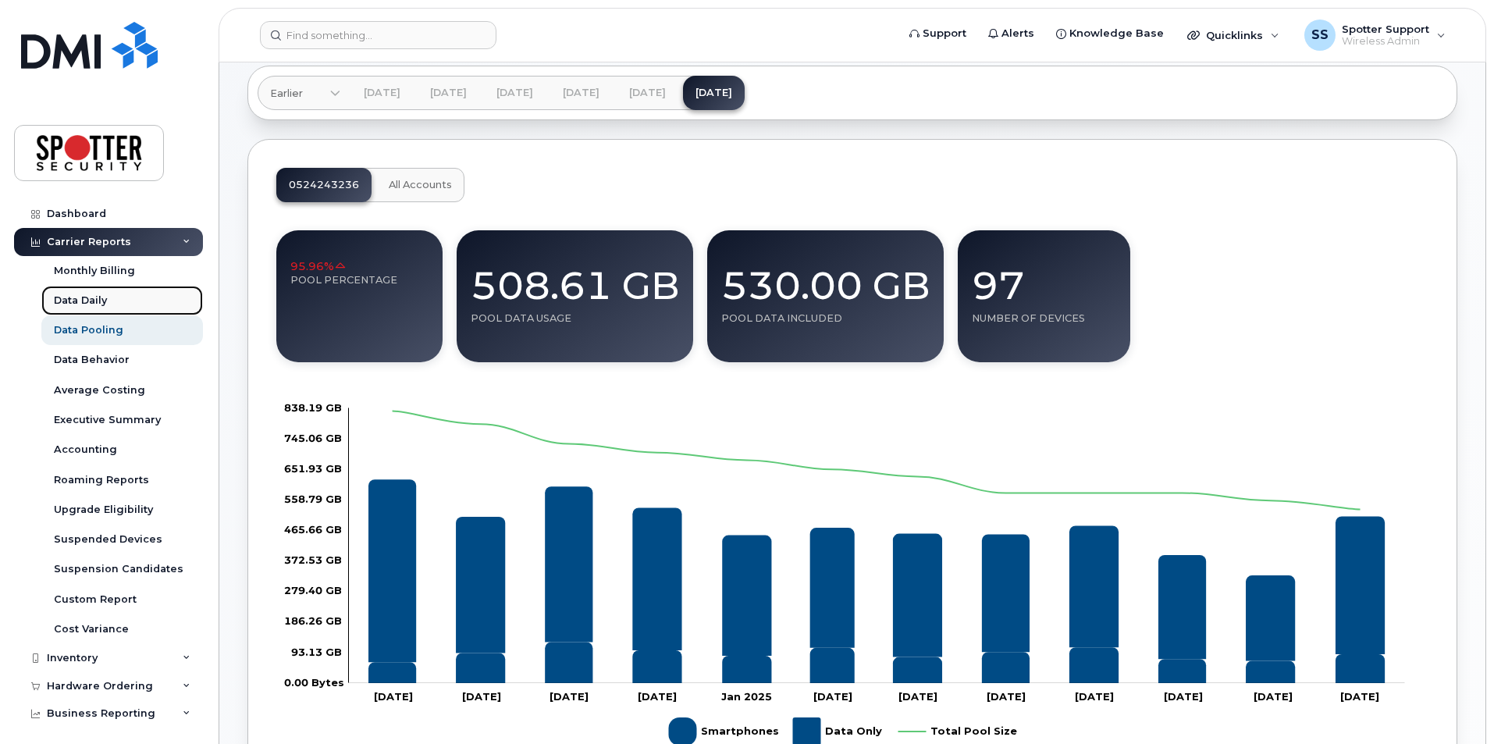
click at [91, 299] on div "Data Daily" at bounding box center [80, 301] width 53 height 14
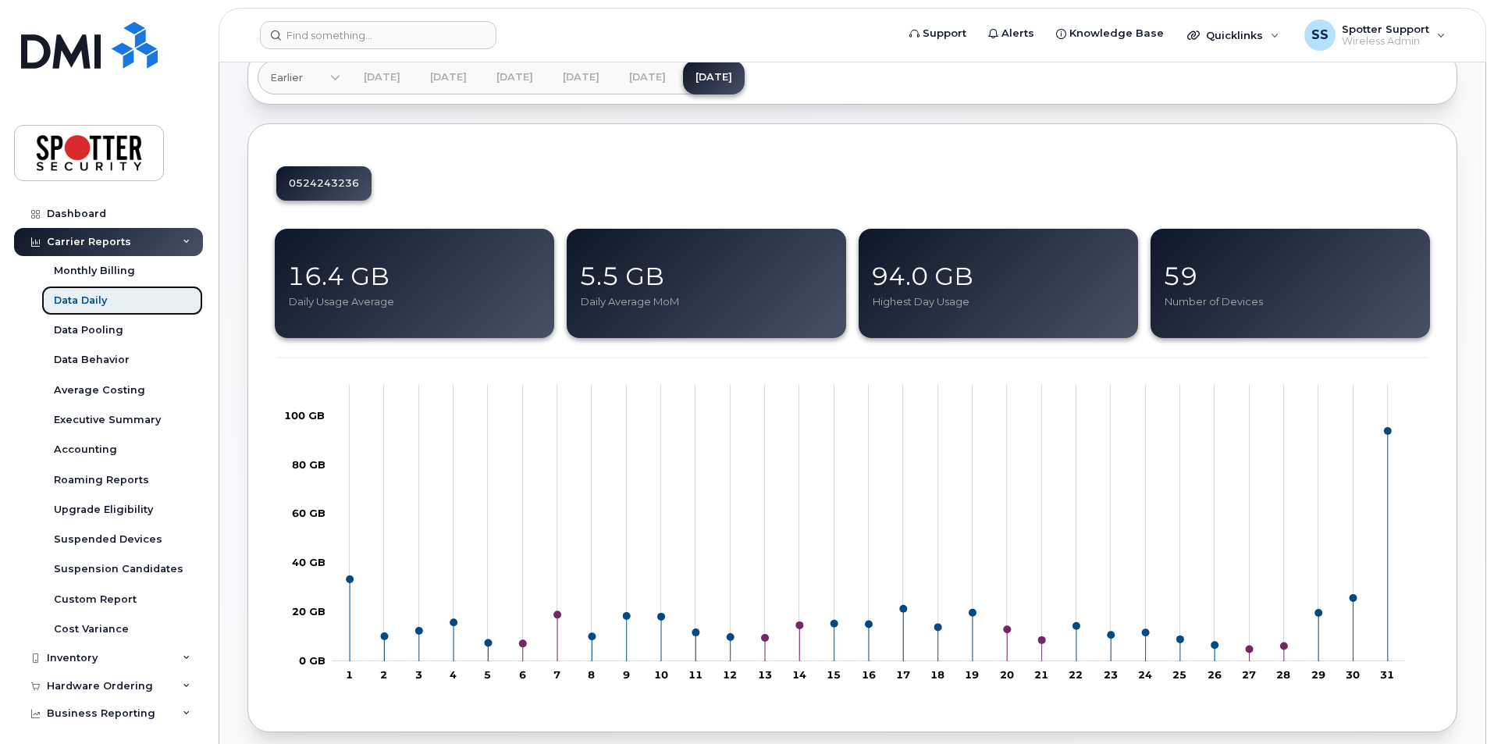
scroll to position [156, 0]
